Goal: Information Seeking & Learning: Understand process/instructions

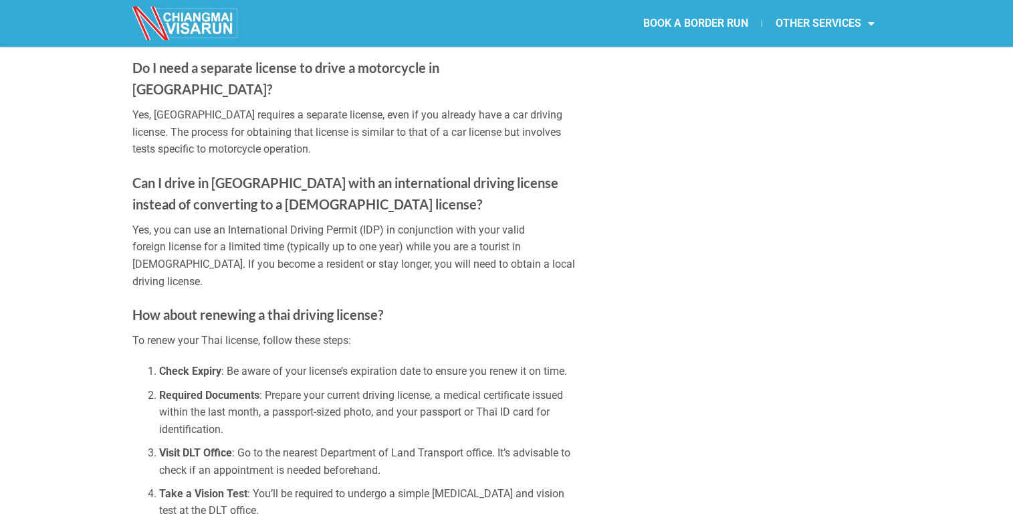
scroll to position [2769, 0]
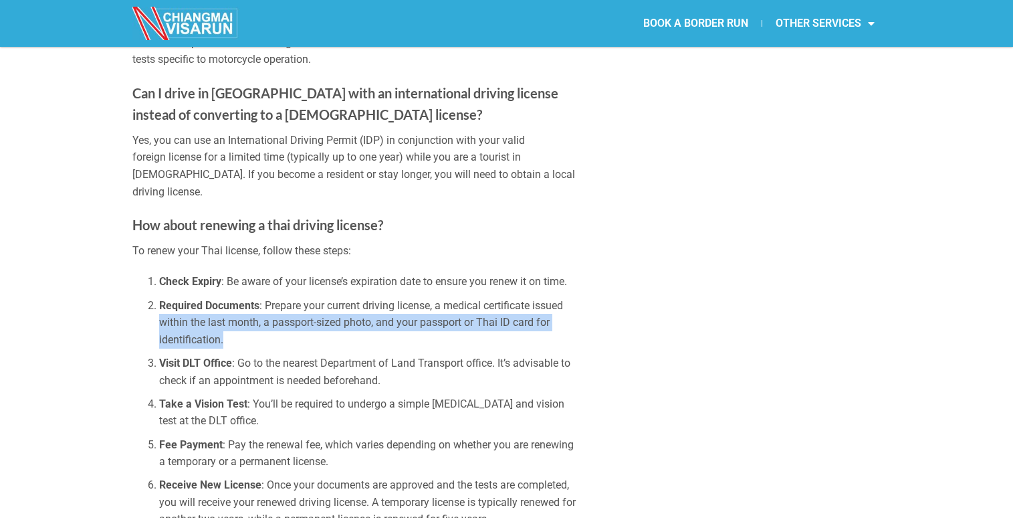
drag, startPoint x: 235, startPoint y: 258, endPoint x: 103, endPoint y: 234, distance: 133.8
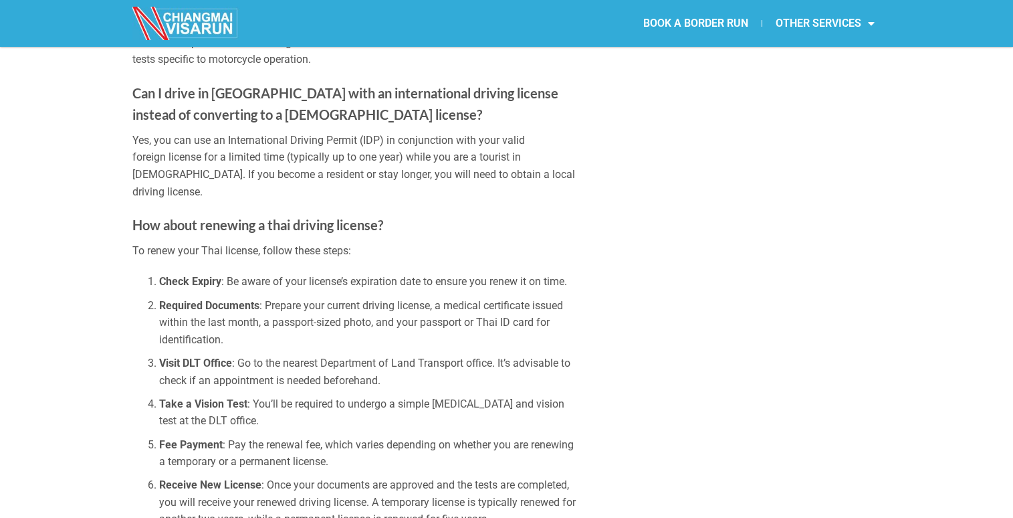
click at [378, 436] on li "Fee Payment : Pay the renewal fee, which varies depending on whether you are re…" at bounding box center [367, 453] width 417 height 34
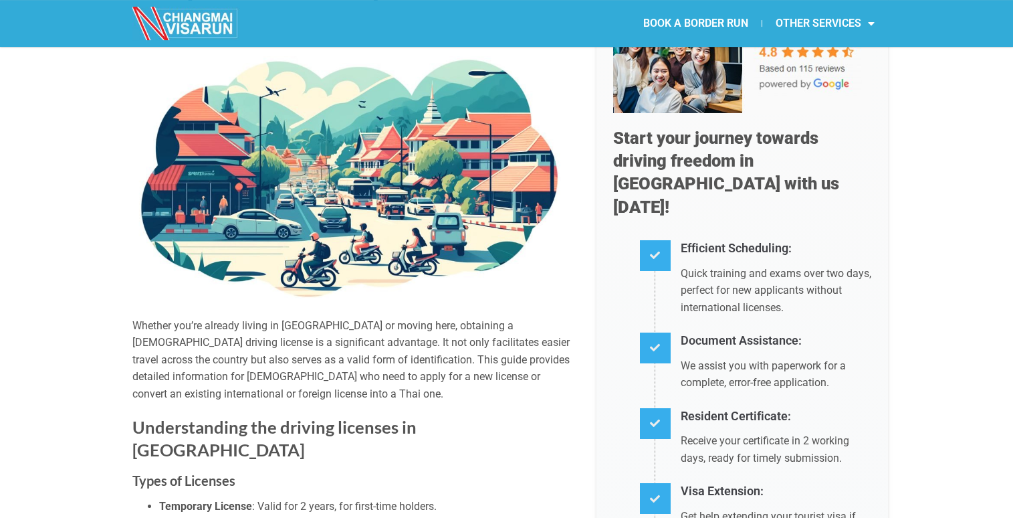
scroll to position [0, 0]
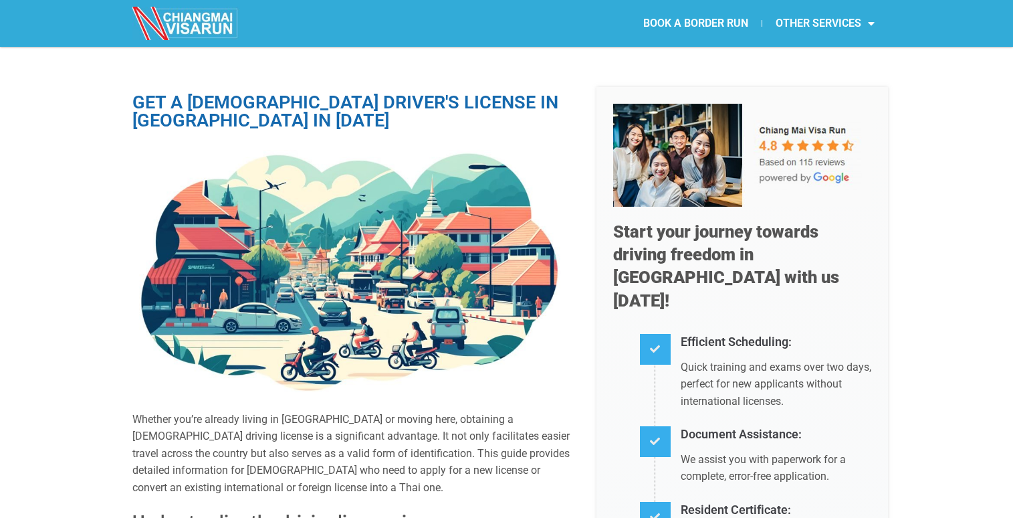
click at [159, 420] on p "Whether you’re already living in [GEOGRAPHIC_DATA] or moving here, obtaining a …" at bounding box center [354, 454] width 444 height 86
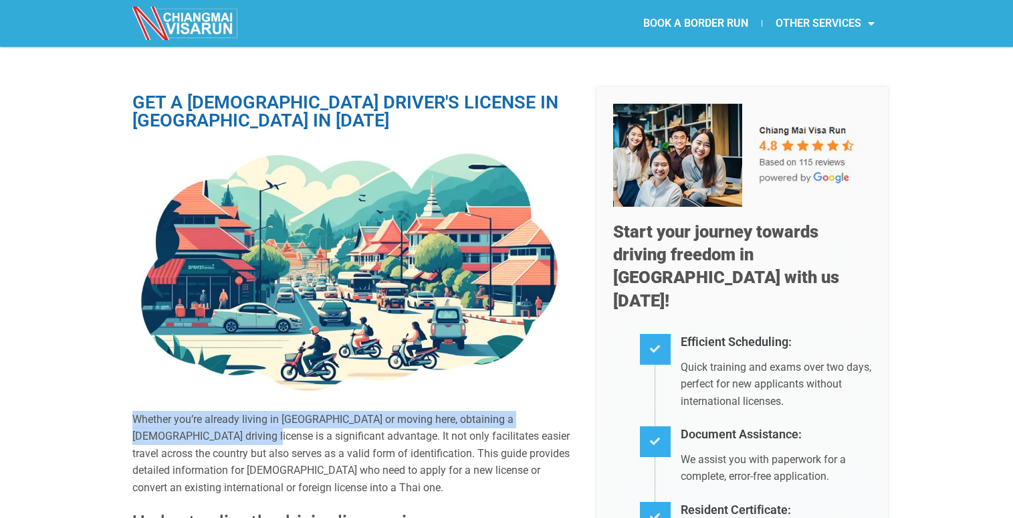
drag, startPoint x: 159, startPoint y: 420, endPoint x: 169, endPoint y: 437, distance: 20.1
click at [169, 437] on p "Whether you’re already living in [GEOGRAPHIC_DATA] or moving here, obtaining a …" at bounding box center [354, 454] width 444 height 86
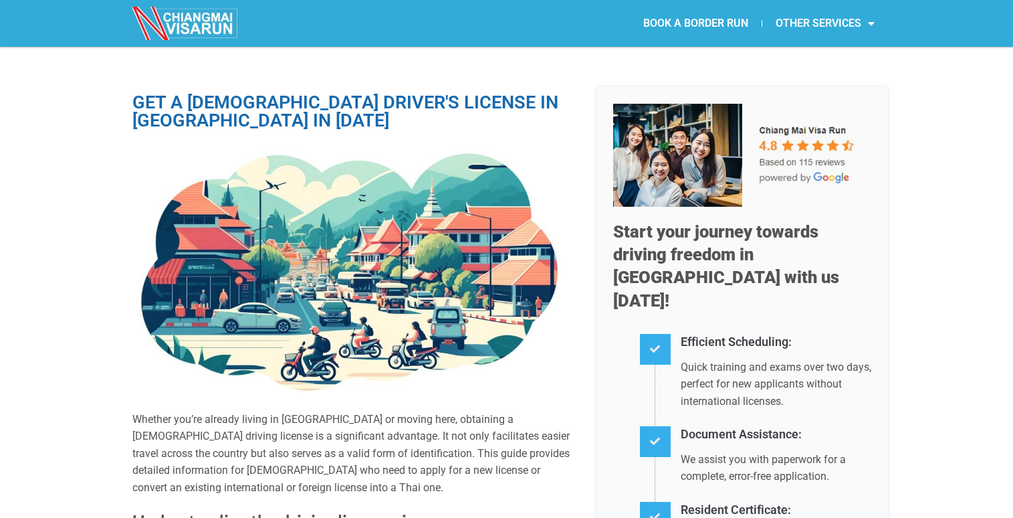
click at [494, 445] on p "Whether you’re already living in [GEOGRAPHIC_DATA] or moving here, obtaining a …" at bounding box center [354, 454] width 444 height 86
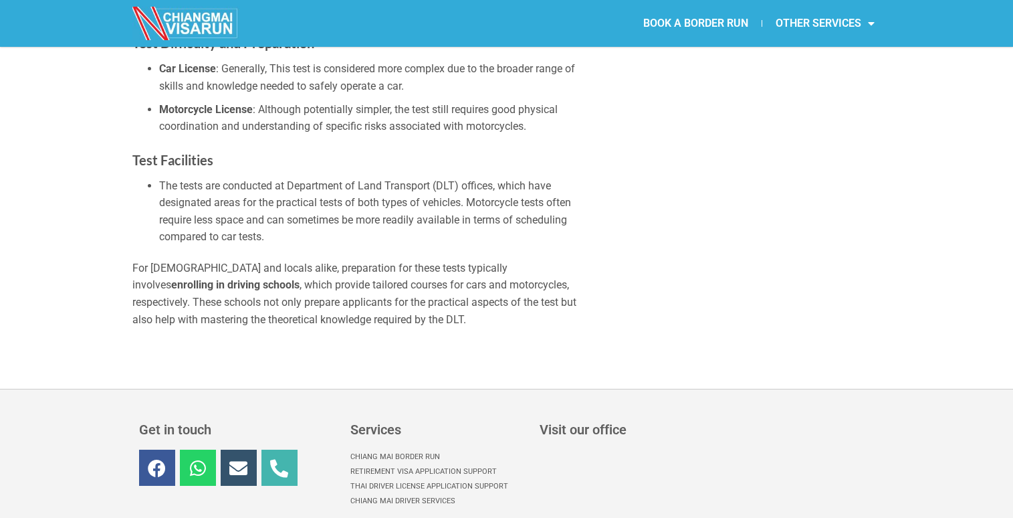
scroll to position [4615, 0]
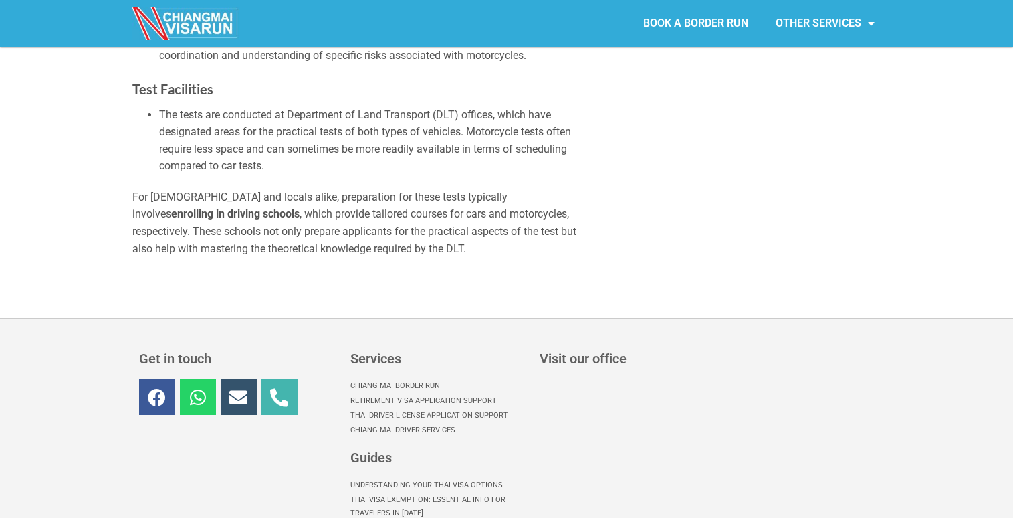
click at [392, 408] on link "Thai Driver License Application Support" at bounding box center [439, 415] width 176 height 15
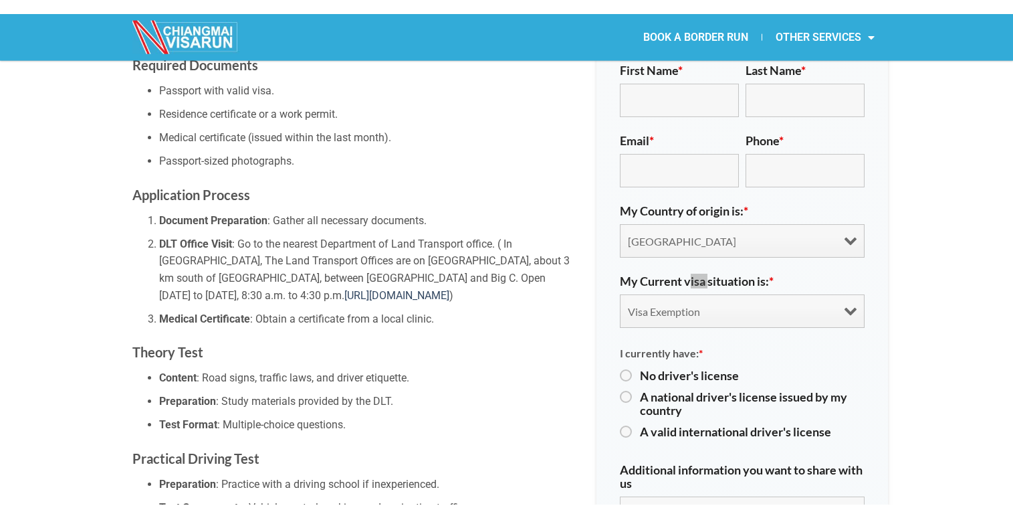
scroll to position [4614, 0]
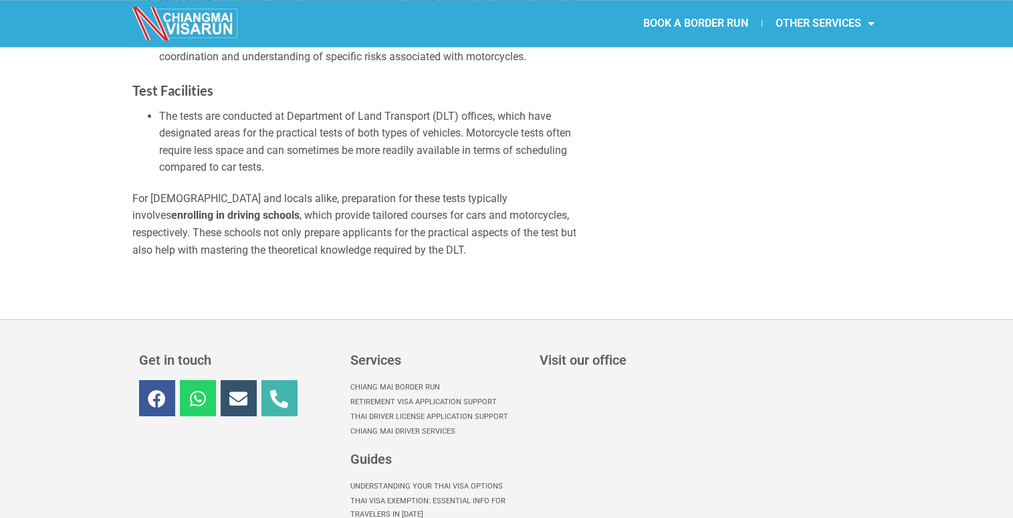
click at [110, 319] on section "Get in touch Facebook Whatsapp Envelope Phone-alt Services [GEOGRAPHIC_DATA] Bo…" at bounding box center [506, 498] width 1013 height 358
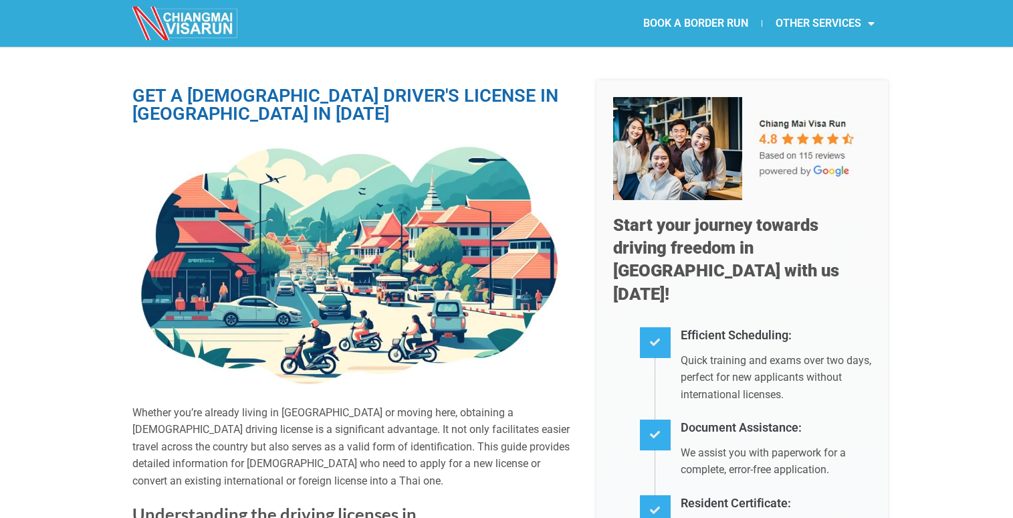
scroll to position [0, 0]
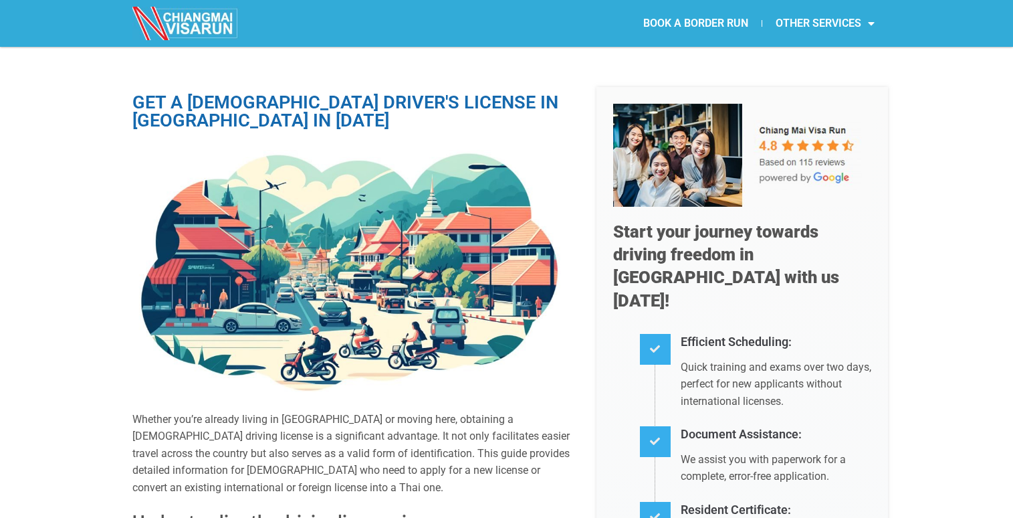
click at [157, 95] on h1 "GET A [DEMOGRAPHIC_DATA] DRIVER'S LICENSE IN [GEOGRAPHIC_DATA] IN [DATE]" at bounding box center [354, 112] width 444 height 36
click at [156, 95] on h1 "GET A [DEMOGRAPHIC_DATA] DRIVER'S LICENSE IN [GEOGRAPHIC_DATA] IN [DATE]" at bounding box center [354, 112] width 444 height 36
click at [155, 95] on h1 "GET A [DEMOGRAPHIC_DATA] DRIVER'S LICENSE IN [GEOGRAPHIC_DATA] IN [DATE]" at bounding box center [354, 112] width 444 height 36
click at [161, 100] on h1 "GET A [DEMOGRAPHIC_DATA] DRIVER'S LICENSE IN [GEOGRAPHIC_DATA] IN [DATE]" at bounding box center [354, 112] width 444 height 36
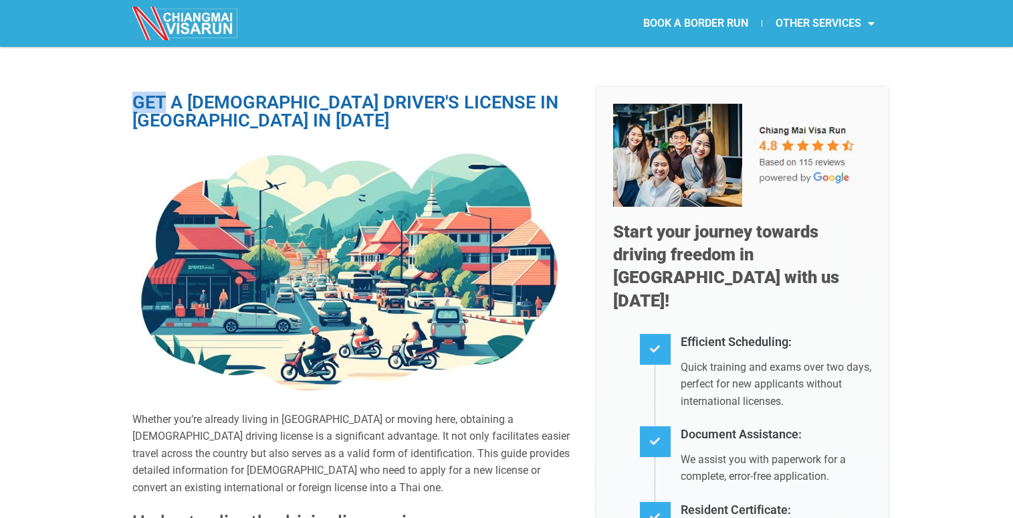
click at [161, 100] on h1 "GET A [DEMOGRAPHIC_DATA] DRIVER'S LICENSE IN [GEOGRAPHIC_DATA] IN [DATE]" at bounding box center [354, 112] width 444 height 36
